Goal: Task Accomplishment & Management: Manage account settings

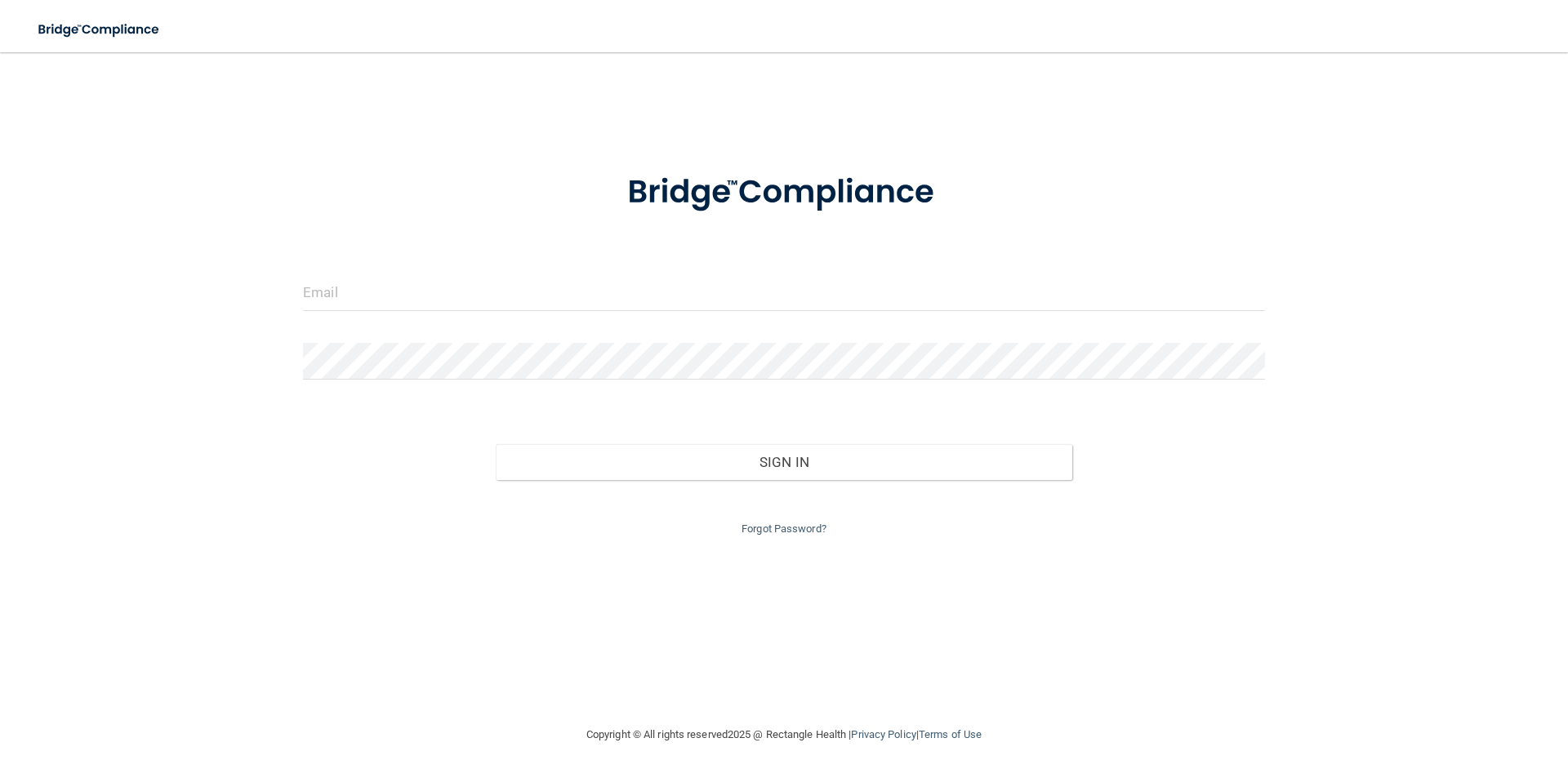
click at [595, 325] on form "Invalid email/password. You don't have permission to access that page. Sign In …" at bounding box center [784, 345] width 962 height 389
click at [589, 292] on input "email" at bounding box center [784, 292] width 962 height 37
type input "[EMAIL_ADDRESS][DOMAIN_NAME]"
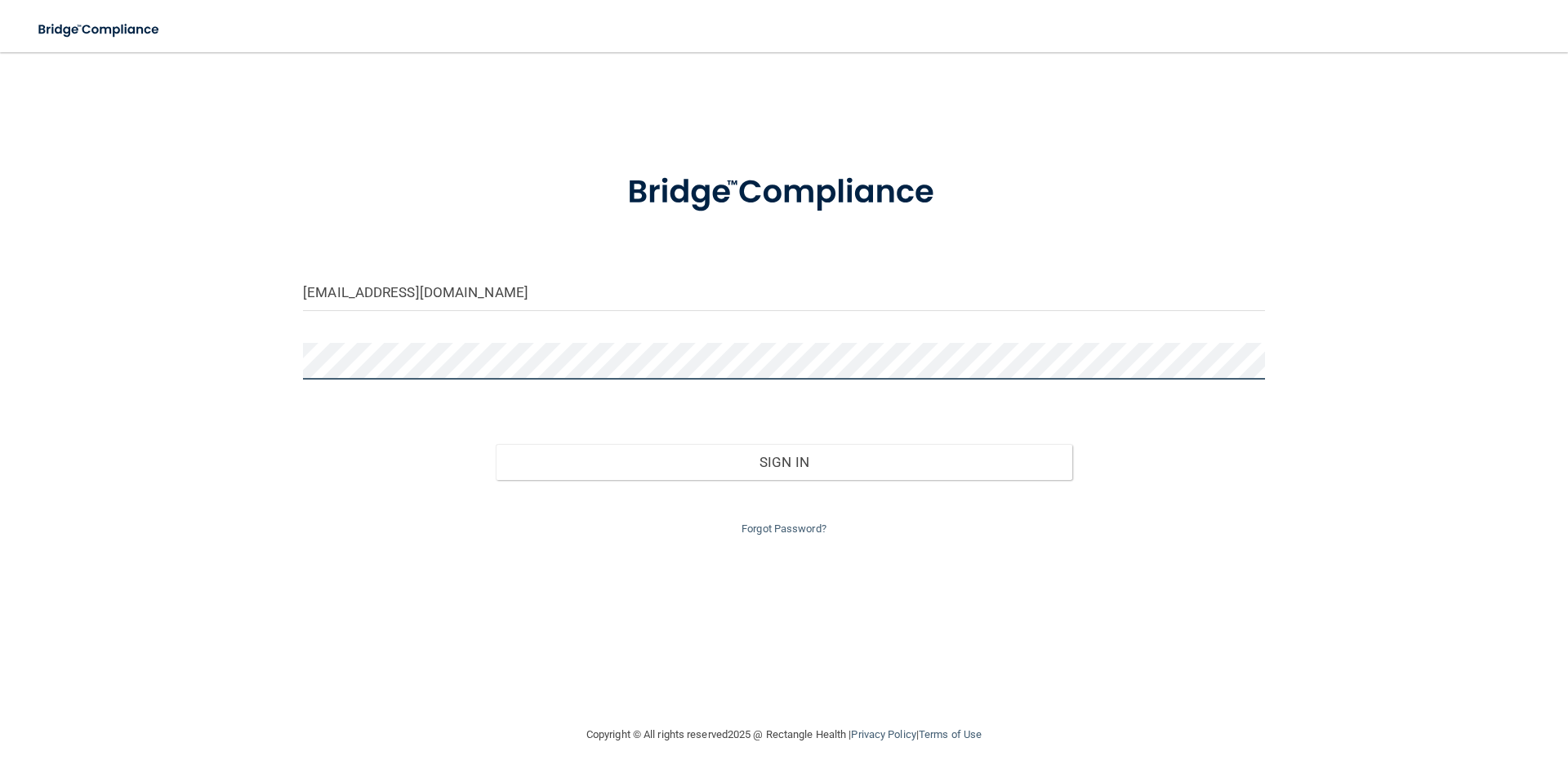
click at [496, 444] on button "Sign In" at bounding box center [784, 462] width 577 height 36
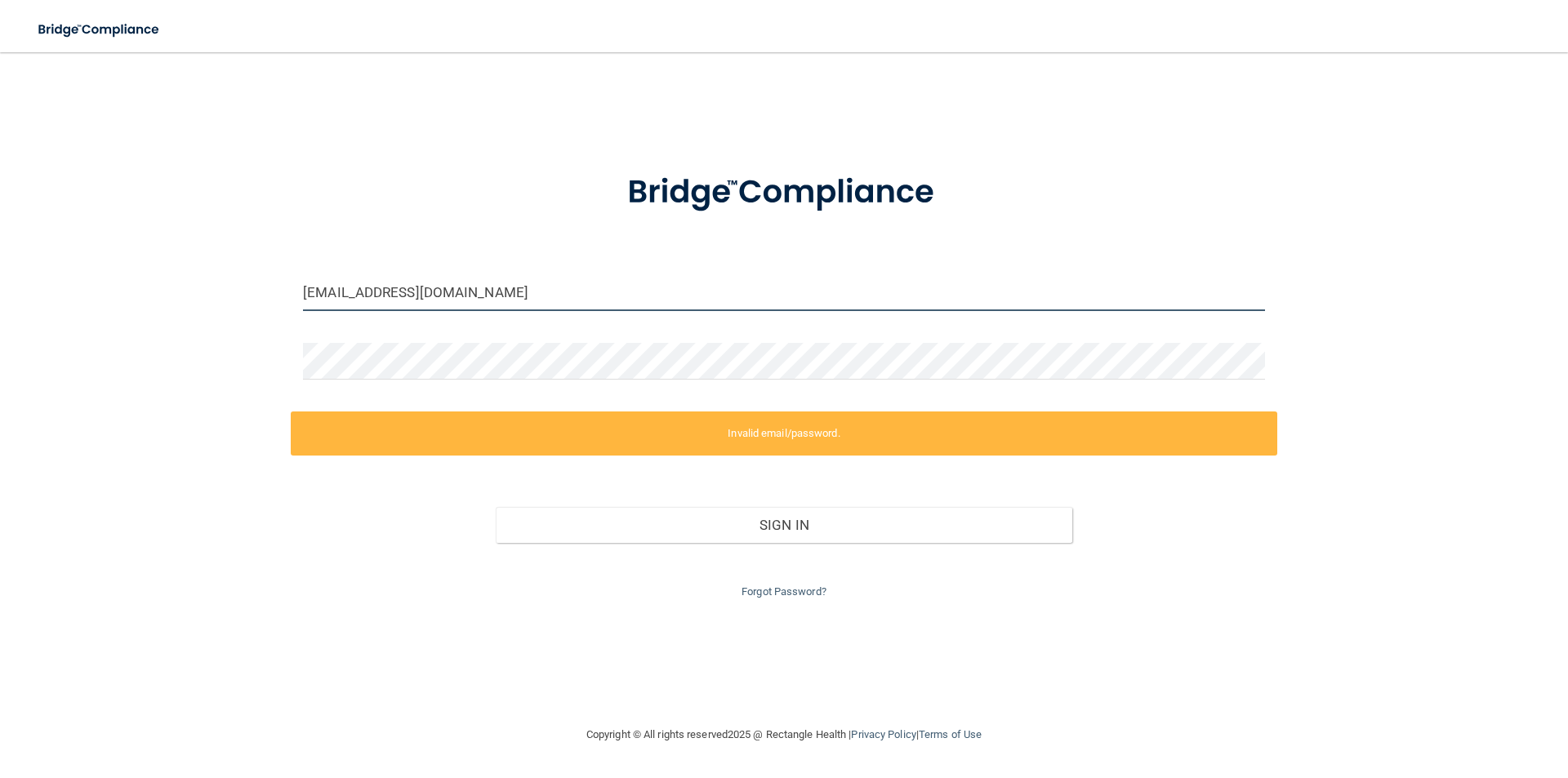
click at [487, 296] on input "[EMAIL_ADDRESS][DOMAIN_NAME]" at bounding box center [784, 292] width 962 height 37
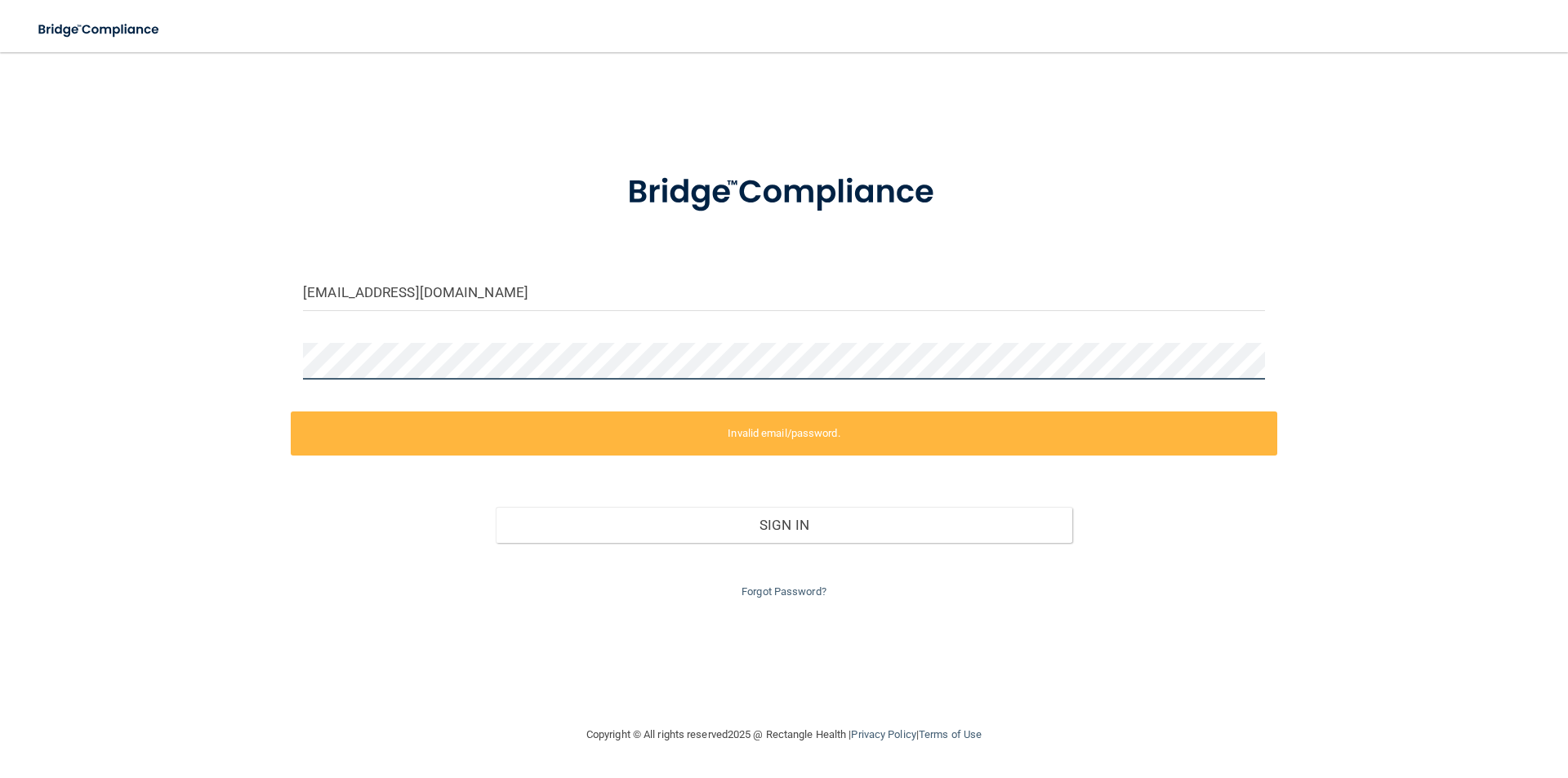
click at [279, 364] on div "[EMAIL_ADDRESS][DOMAIN_NAME] Invalid email/password. You don't have permission …" at bounding box center [784, 389] width 1503 height 640
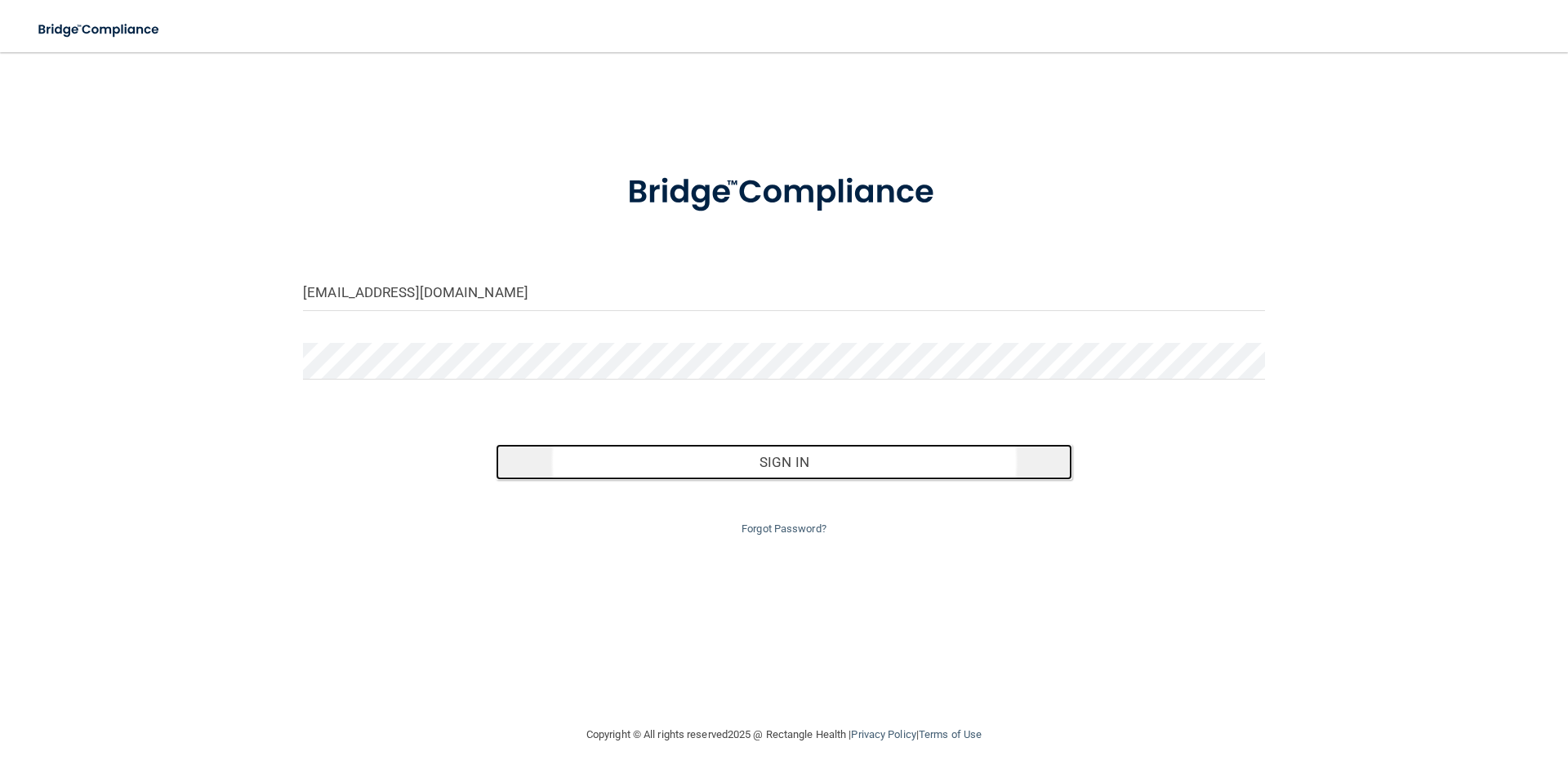
click at [774, 465] on button "Sign In" at bounding box center [784, 462] width 577 height 36
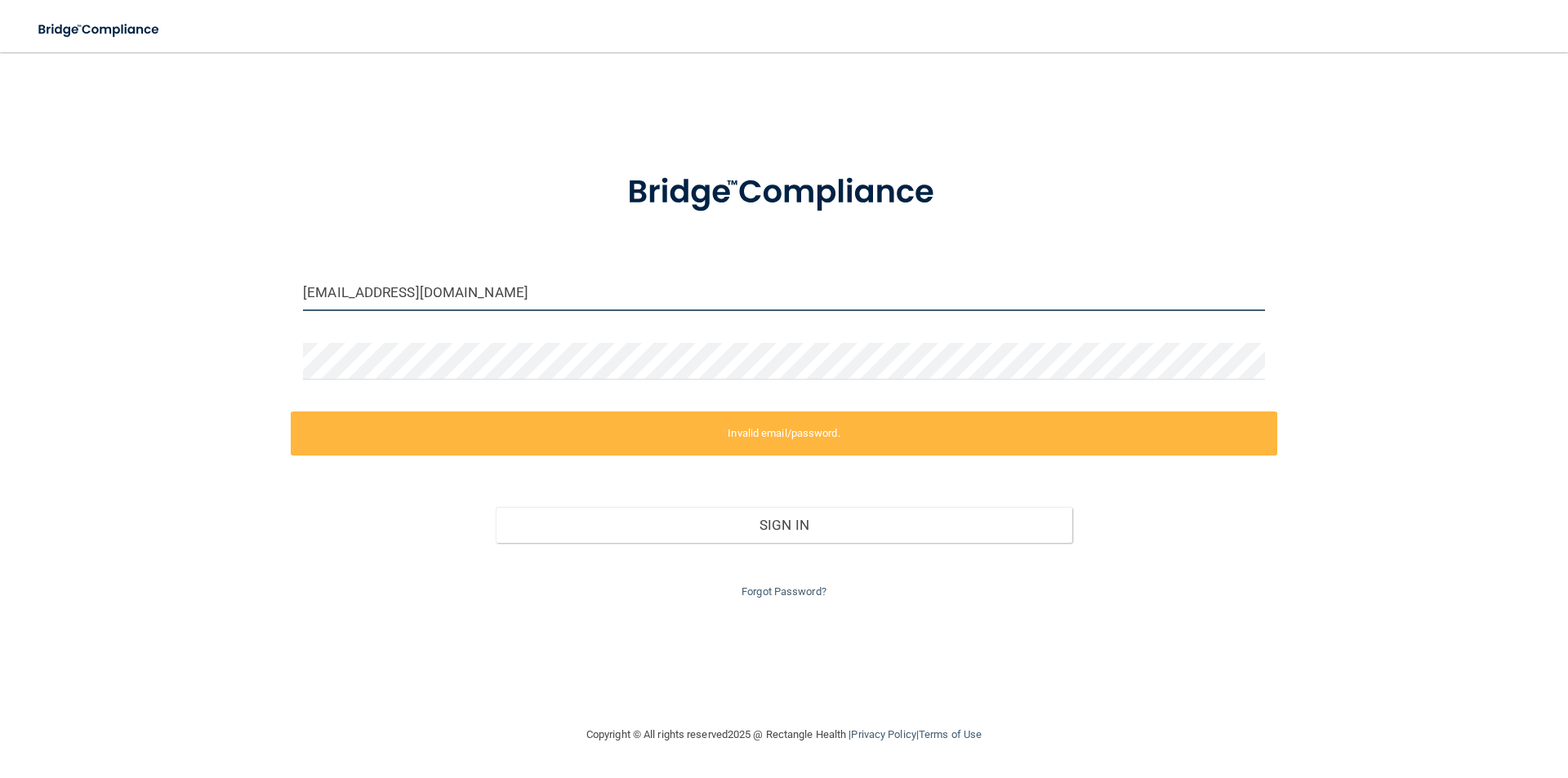
click at [484, 288] on input "[EMAIL_ADDRESS][DOMAIN_NAME]" at bounding box center [784, 292] width 962 height 37
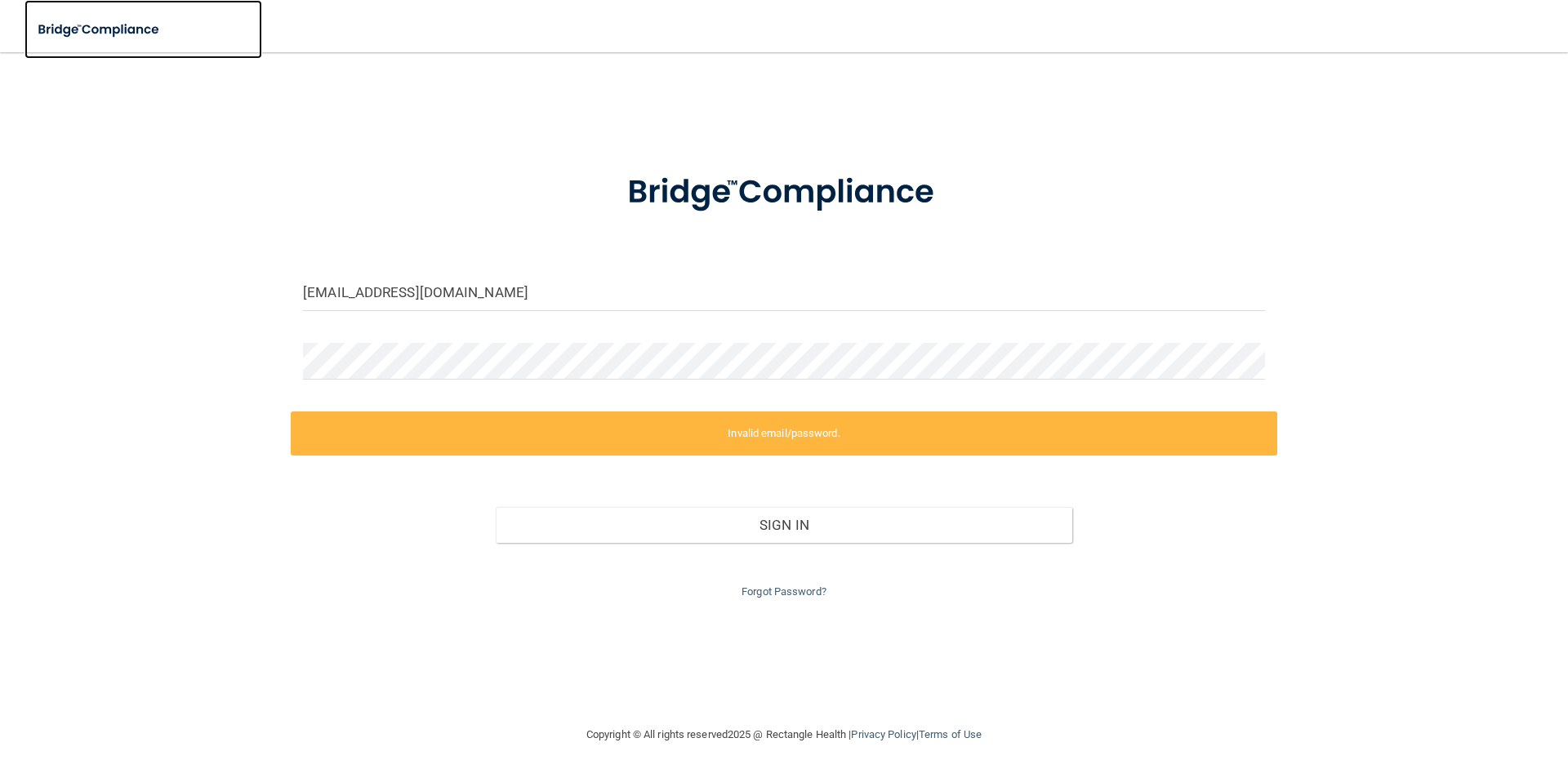
click at [108, 29] on img at bounding box center [100, 30] width 151 height 33
click at [972, 186] on img at bounding box center [784, 193] width 380 height 85
